Goal: Contribute content

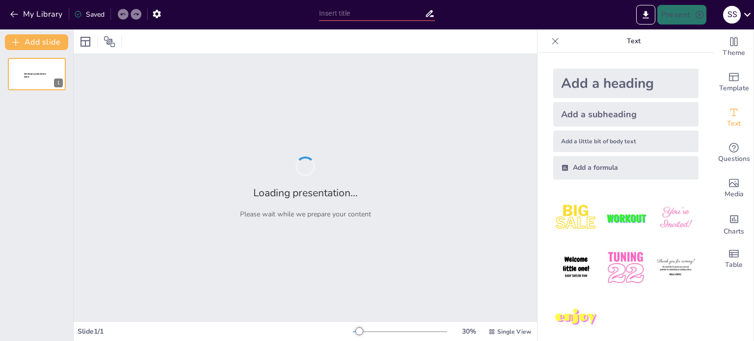
type input "Embodied Physics: Analyzing Human Anatomy through Core Physical Principles"
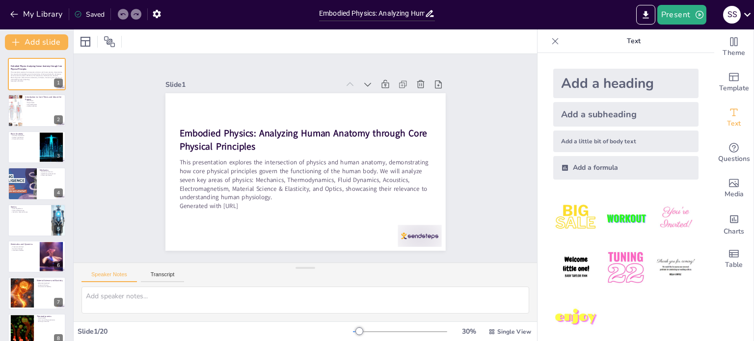
click at [487, 152] on div "Slide 1 Embodied Physics: Analyzing Human Anatomy through Core Physical Princip…" at bounding box center [304, 158] width 505 height 341
checkbox input "true"
type textarea "Basic anatomy is foundational to understanding how the body works. It allows us…"
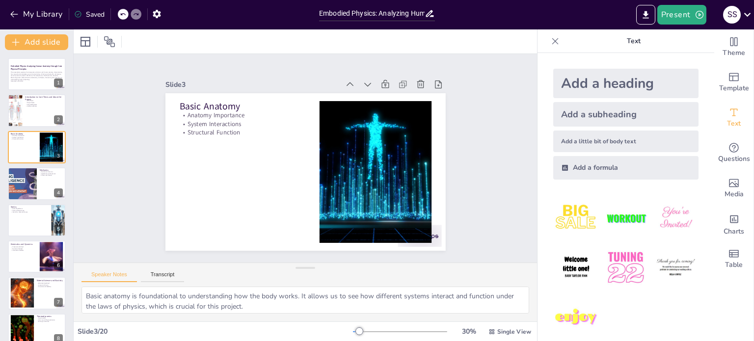
checkbox input "true"
type textarea "Mechanics provides the framework for understanding motion and forces, which are…"
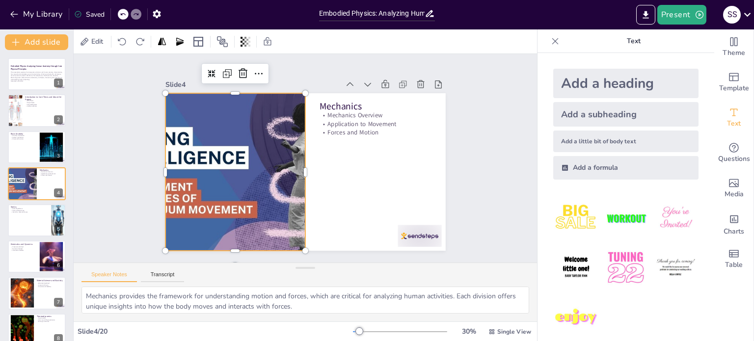
click at [169, 150] on div at bounding box center [240, 128] width 317 height 290
checkbox input "true"
click at [26, 224] on div at bounding box center [36, 220] width 59 height 33
type textarea "Static equilibrium is essential for maintaining posture. It requires that the f…"
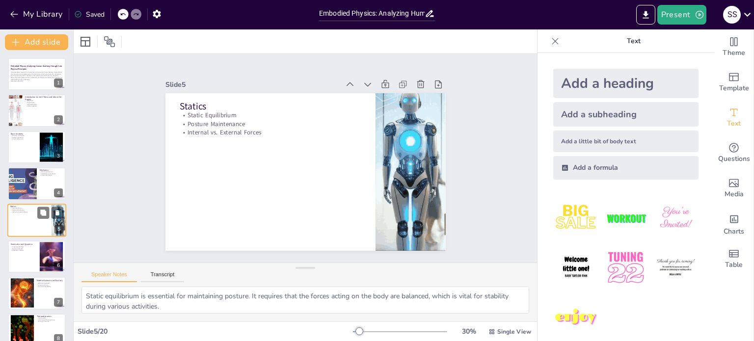
scroll to position [25, 0]
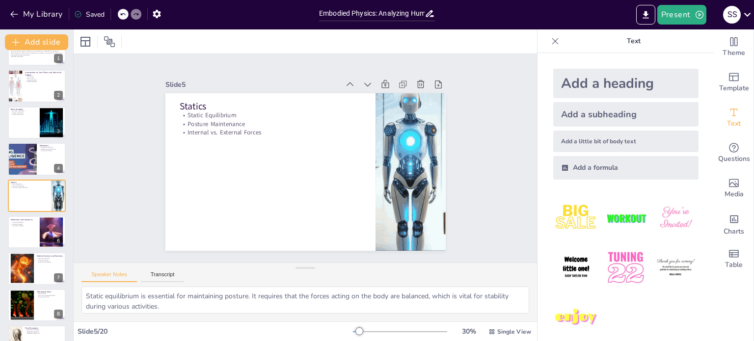
checkbox input "true"
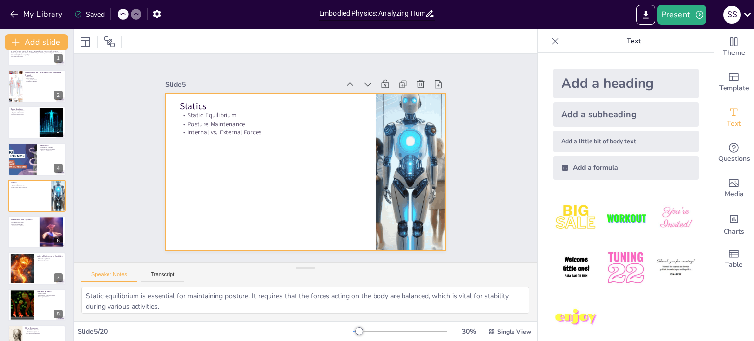
type textarea "Static equilibrium is essential for maintaining posture. It requires that the f…"
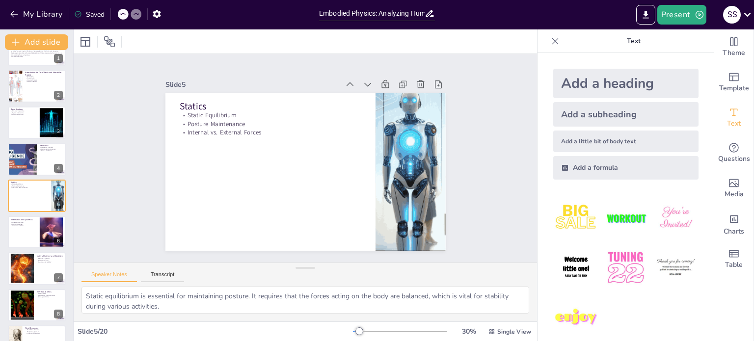
checkbox input "true"
type textarea "Elasticity is a key property of biological tissues that allows them to return t…"
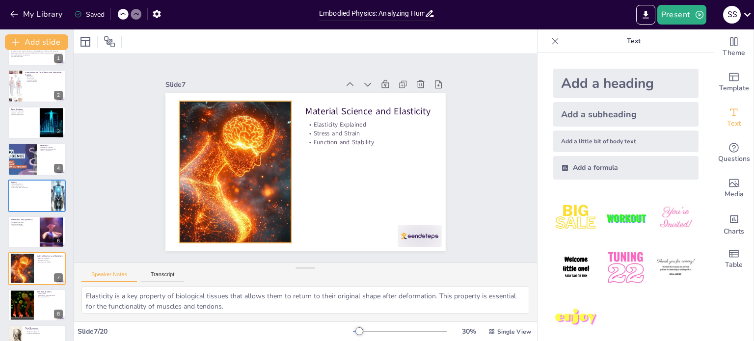
checkbox input "true"
type textarea "The human body as an open thermodynamic system highlights the continuous exchan…"
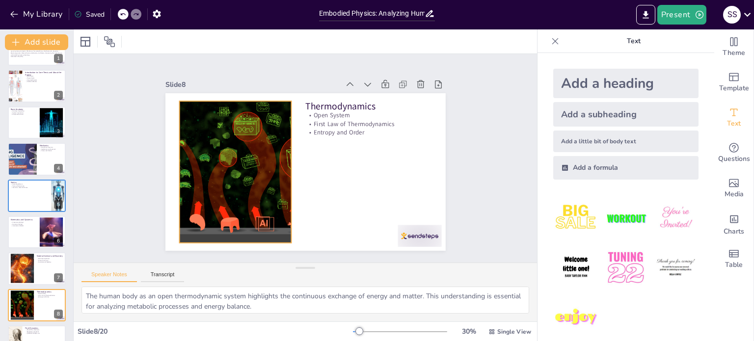
checkbox input "true"
type textarea "Understanding the mechanics of blood flow is essential for analyzing the circul…"
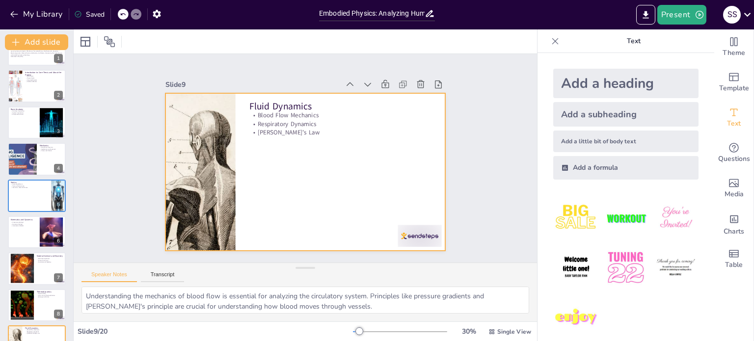
checkbox input "true"
type textarea "Sound production involves vibration and wave propagation. Understanding these m…"
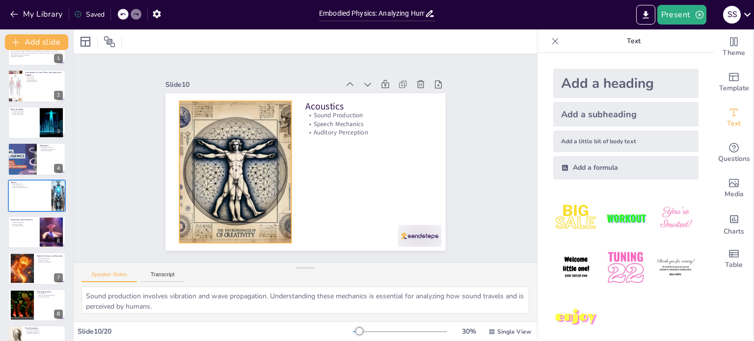
checkbox input "true"
type textarea "Neurons are fundamental to the nervous system, and understanding their function…"
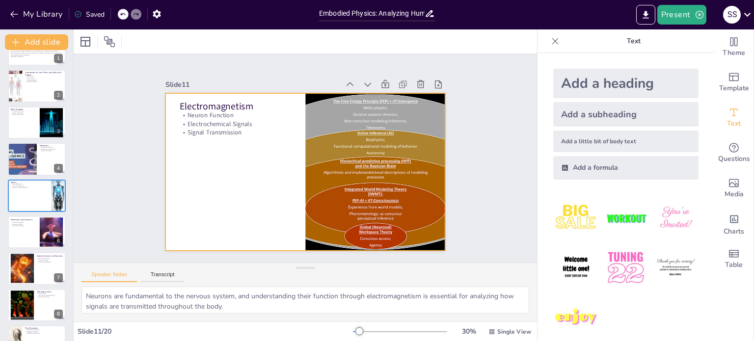
checkbox input "true"
type textarea "The structure of the eye is crucial for its function as an optical instrument. …"
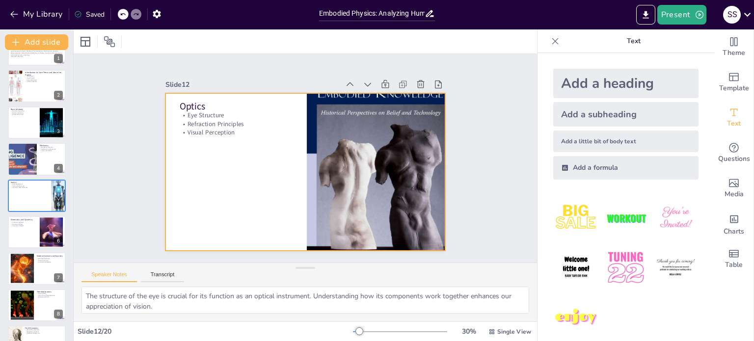
checkbox input "true"
type textarea "A well-curated bibliography serves as a valuable resource for further explorati…"
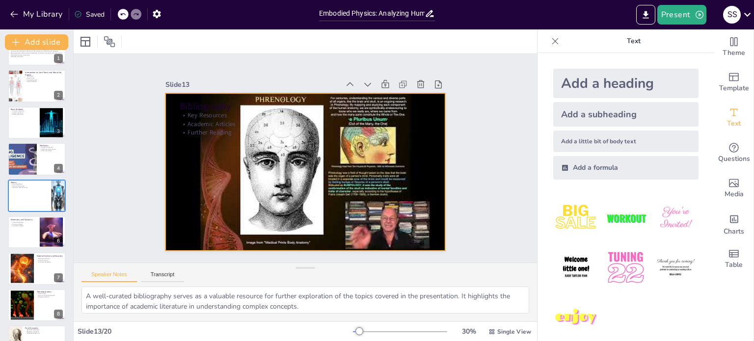
checkbox input "true"
type textarea "Summarizing the integration of physics and anatomy reinforces the interdiscipli…"
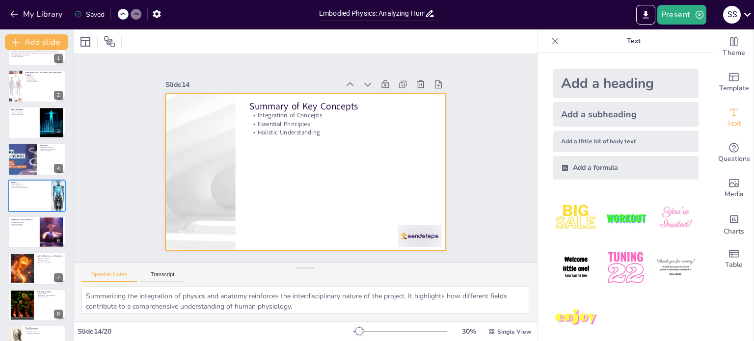
checkbox input "true"
type textarea "Future research directions should focus on applying advanced physics models to …"
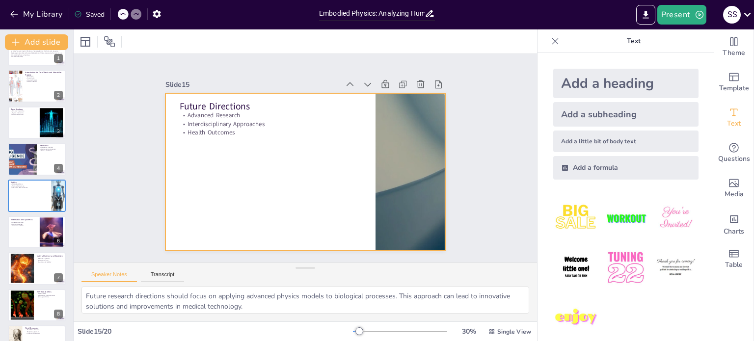
checkbox input "true"
type textarea "The interactive component provides an opportunity for participants to actively …"
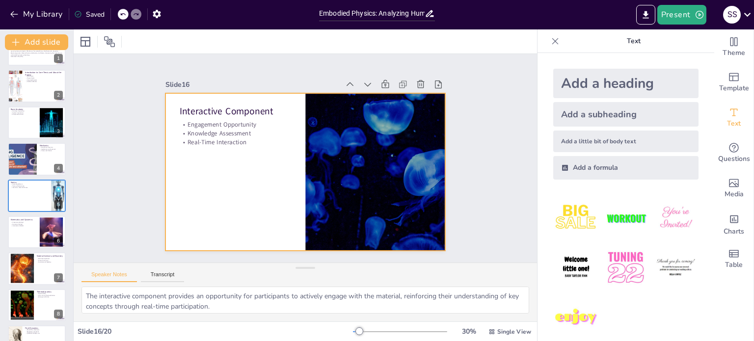
checkbox input "true"
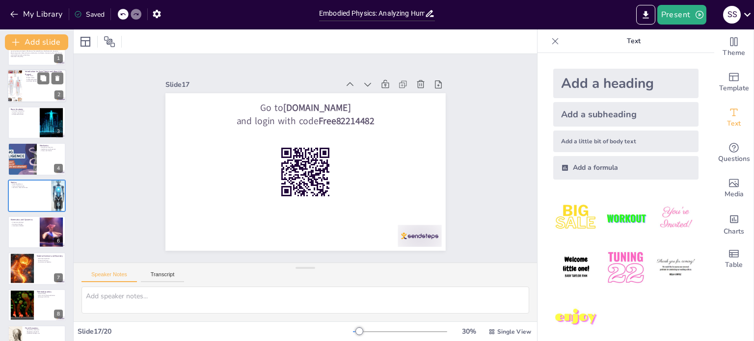
checkbox input "true"
click at [34, 90] on div at bounding box center [36, 86] width 59 height 33
type textarea "The core thesis of the project is that the human body can be understood through…"
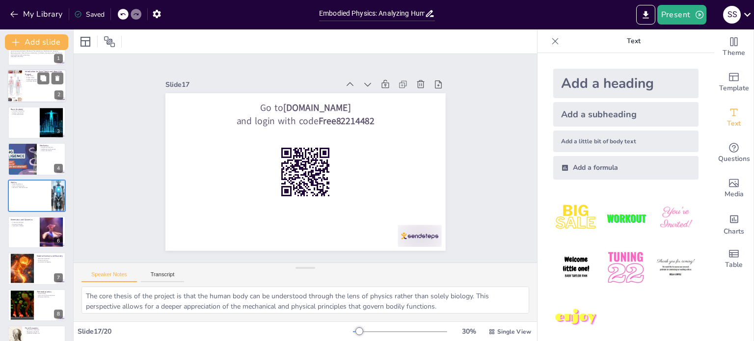
scroll to position [0, 0]
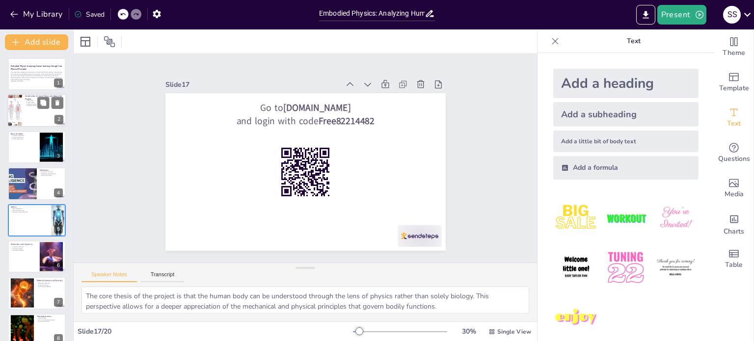
checkbox input "true"
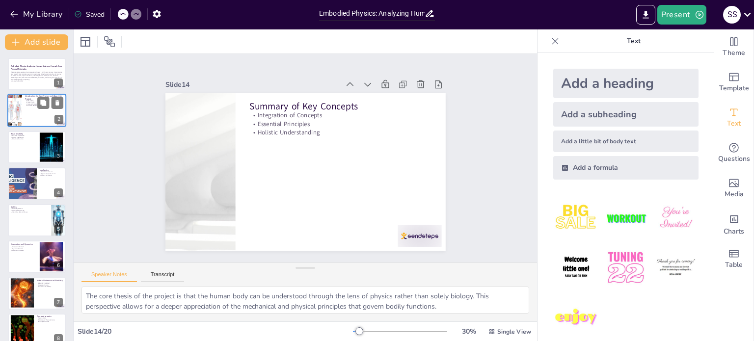
type textarea "Summarizing the integration of physics and anatomy reinforces the interdiscipli…"
checkbox input "true"
type textarea "A well-curated bibliography serves as a valuable resource for further explorati…"
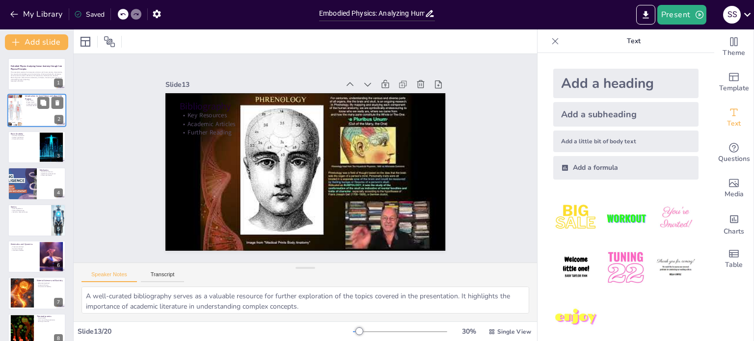
checkbox input "true"
type textarea "The structure of the eye is crucial for its function as an optical instrument. …"
checkbox input "true"
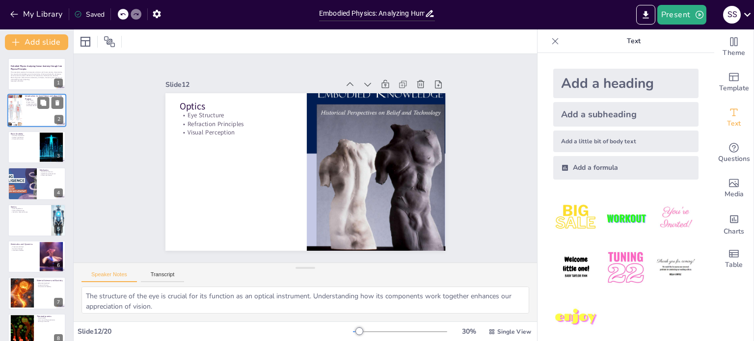
type textarea "Neurons are fundamental to the nervous system, and understanding their function…"
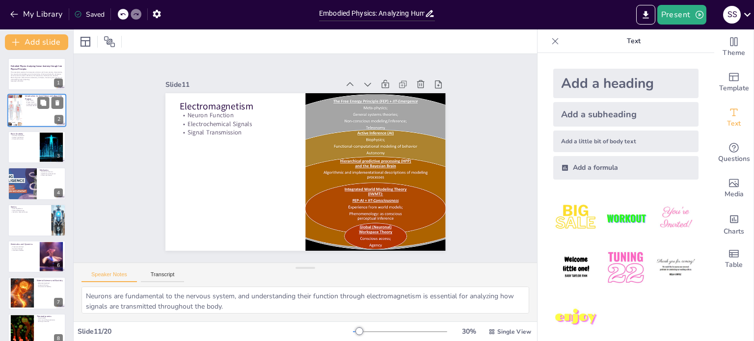
checkbox input "true"
type textarea "Sound production involves vibration and wave propagation. Understanding these m…"
checkbox input "true"
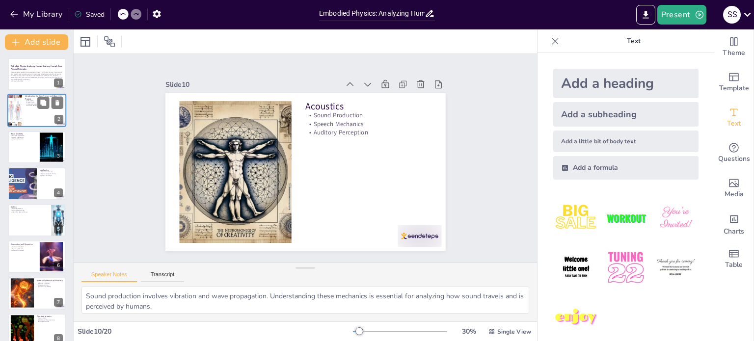
type textarea "Understanding the mechanics of blood flow is essential for analyzing the circul…"
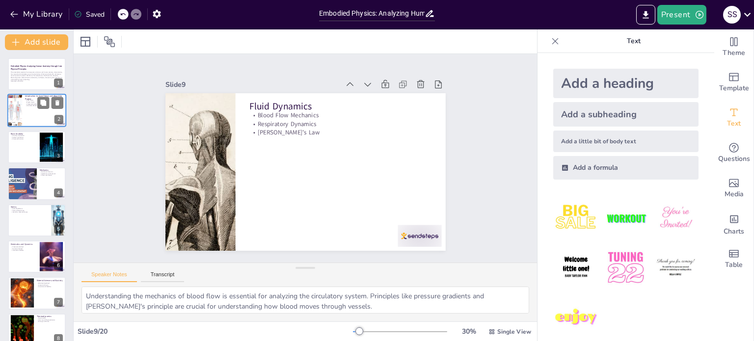
checkbox input "true"
type textarea "The human body as an open thermodynamic system highlights the continuous exchan…"
checkbox input "true"
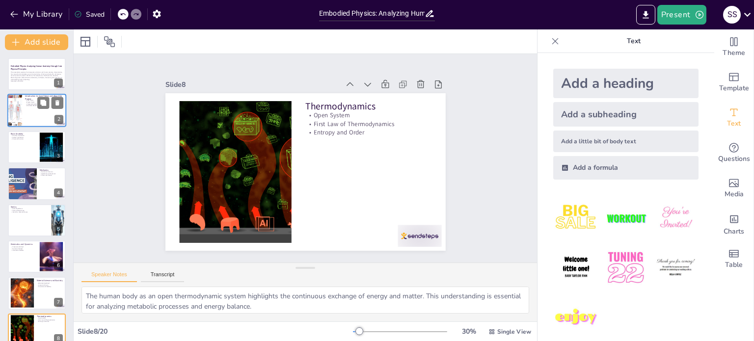
type textarea "Elasticity is a key property of biological tissues that allows them to return t…"
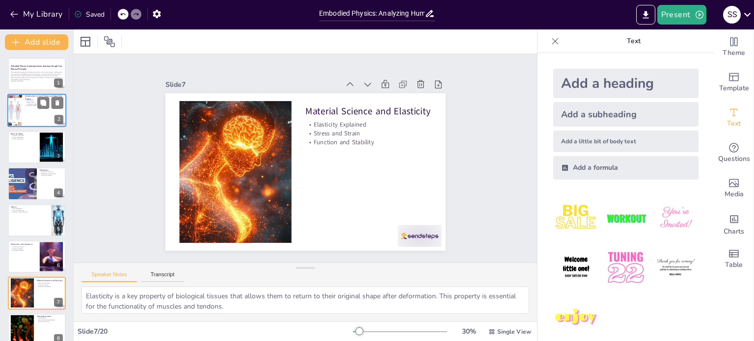
checkbox input "true"
type textarea "Kinematics focuses on the description of motion without considering the forces …"
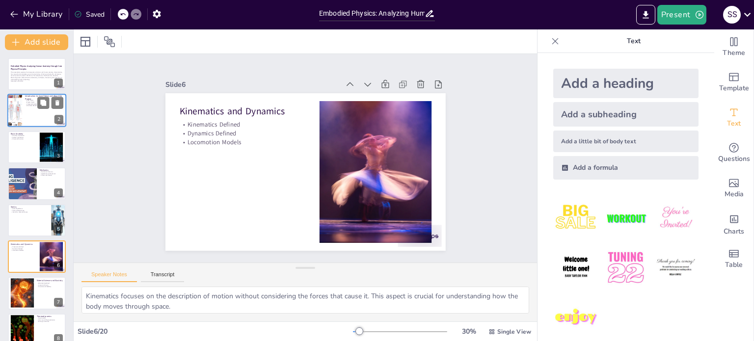
checkbox input "true"
type textarea "Static equilibrium is essential for maintaining posture. It requires that the f…"
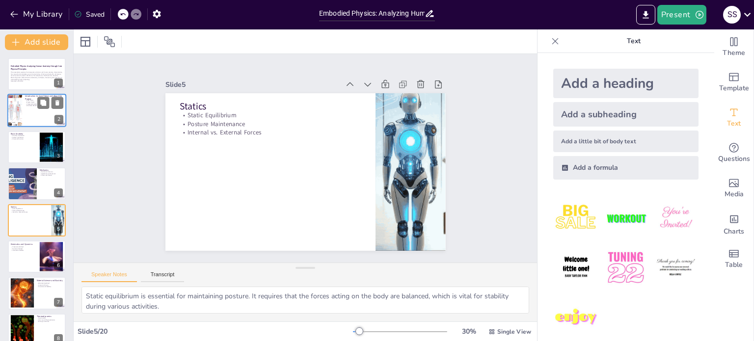
checkbox input "true"
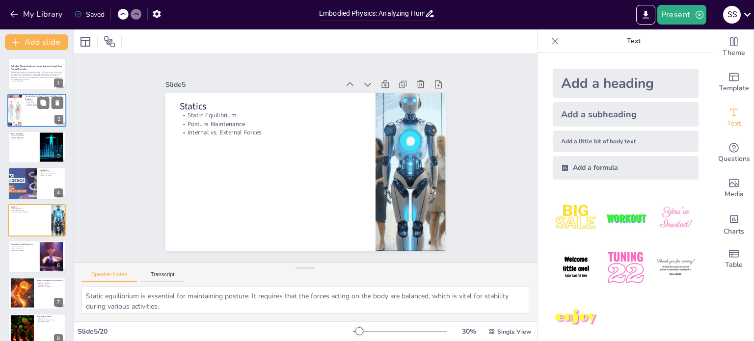
type textarea "Mechanics provides the framework for understanding motion and forces, which are…"
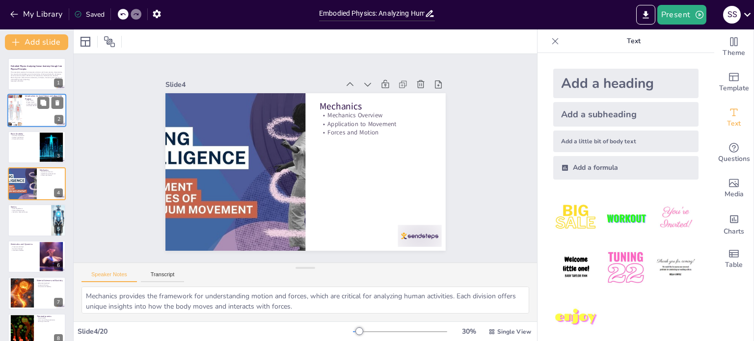
checkbox input "true"
type textarea "Basic anatomy is foundational to understanding how the body works. It allows us…"
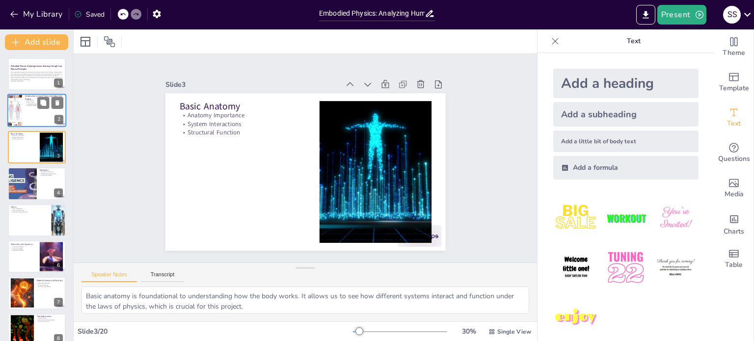
checkbox input "true"
type textarea "The core thesis of the project is that the human body can be understood through…"
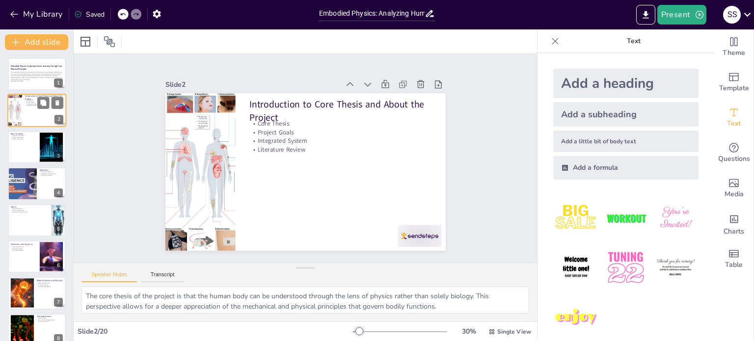
checkbox input "true"
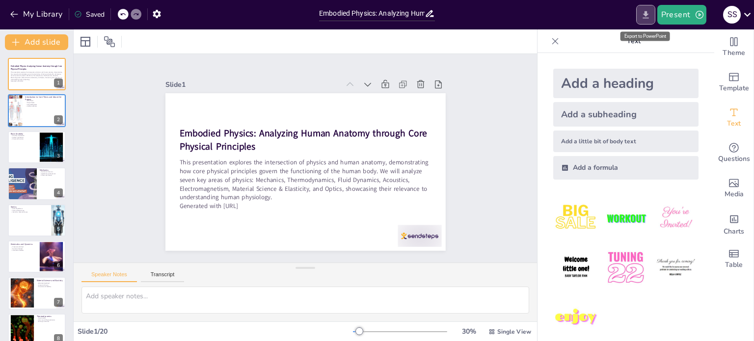
click at [648, 15] on icon "Export to PowerPoint" at bounding box center [645, 15] width 10 height 10
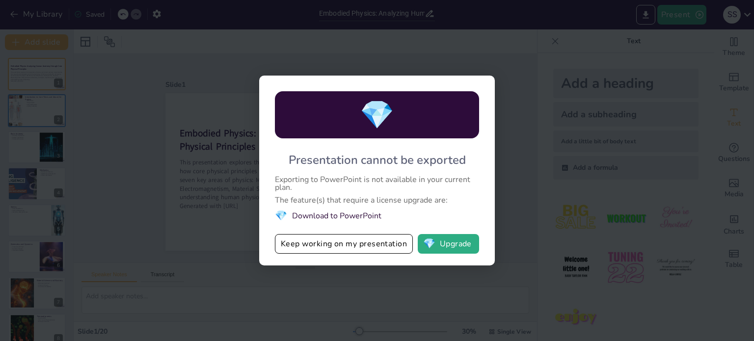
click at [363, 216] on li "💎 Download to PowerPoint" at bounding box center [377, 215] width 204 height 13
click at [518, 62] on div "💎 Presentation cannot be exported Exporting to PowerPoint is not available in y…" at bounding box center [377, 170] width 754 height 341
click at [372, 238] on button "Keep working on my presentation" at bounding box center [344, 244] width 138 height 20
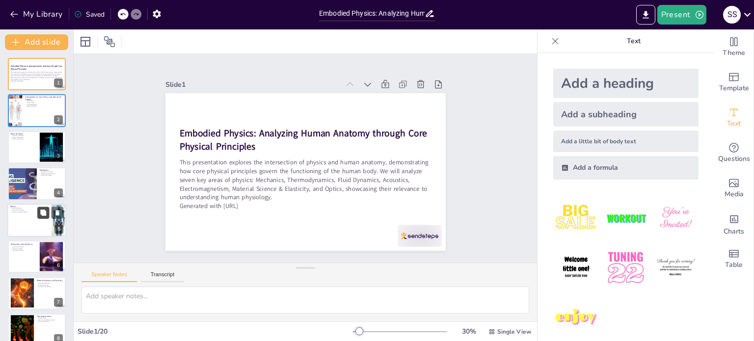
checkbox input "true"
click at [42, 215] on icon at bounding box center [43, 213] width 6 height 6
type textarea "Static equilibrium is essential for maintaining posture. It requires that the f…"
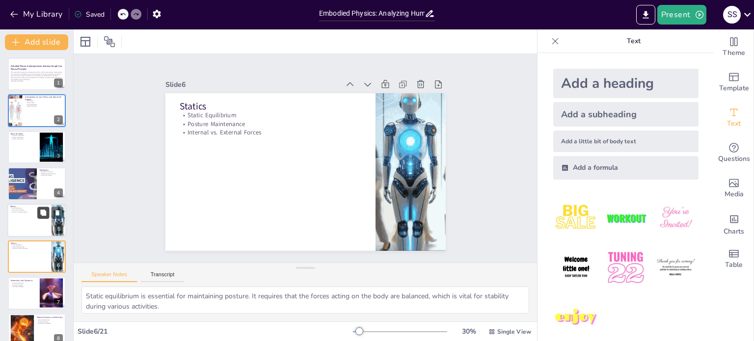
scroll to position [61, 0]
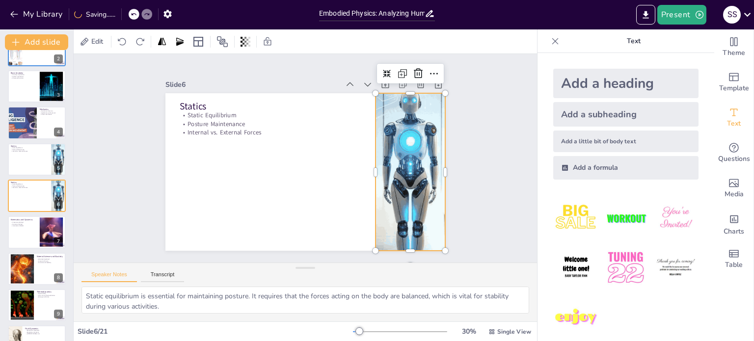
click at [398, 189] on div at bounding box center [265, 60] width 276 height 321
checkbox input "true"
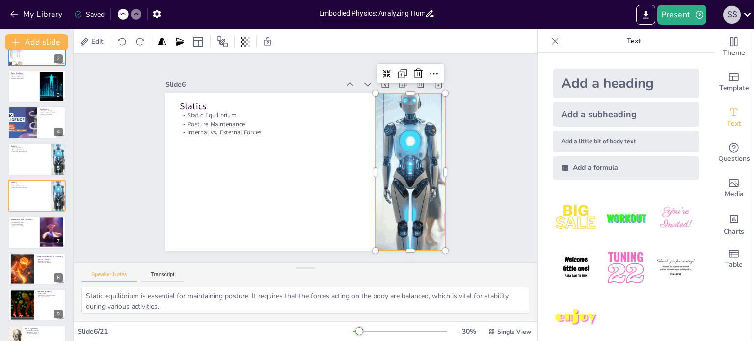
click at [726, 15] on div "S S" at bounding box center [732, 15] width 18 height 18
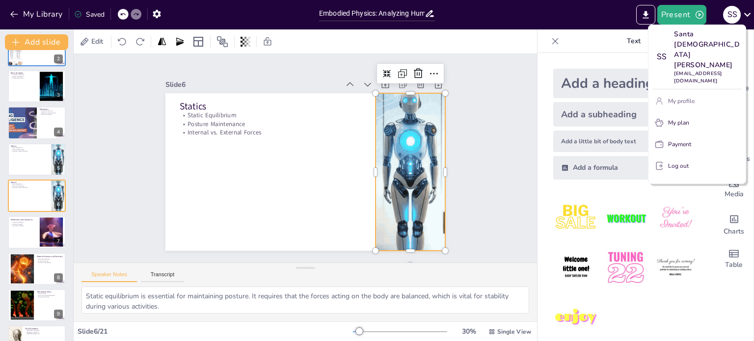
click at [691, 97] on p "My profile" at bounding box center [681, 101] width 26 height 9
